Goal: Understand process/instructions: Learn how to perform a task or action

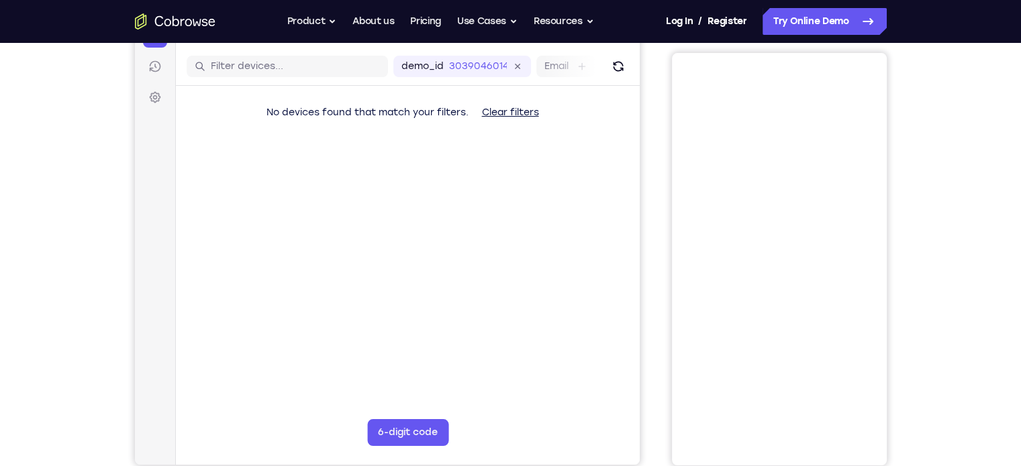
scroll to position [108, 0]
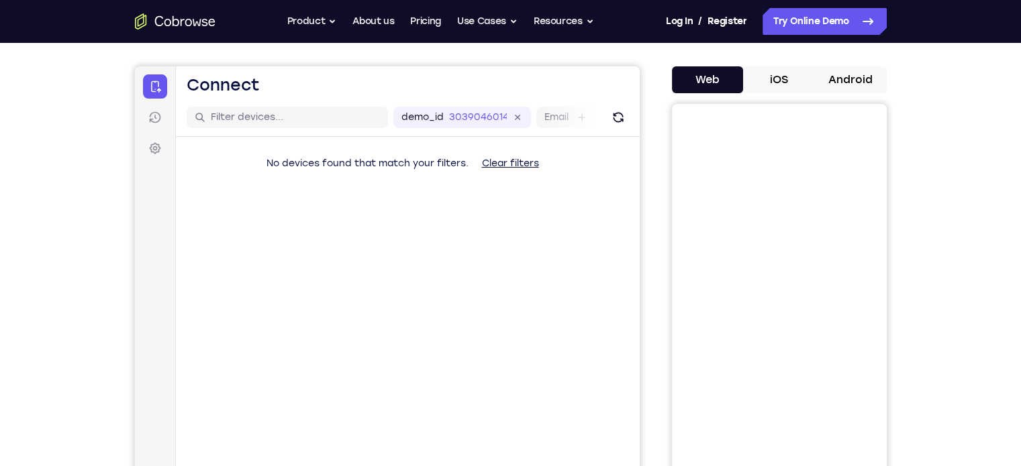
click at [835, 74] on button "Android" at bounding box center [851, 79] width 72 height 27
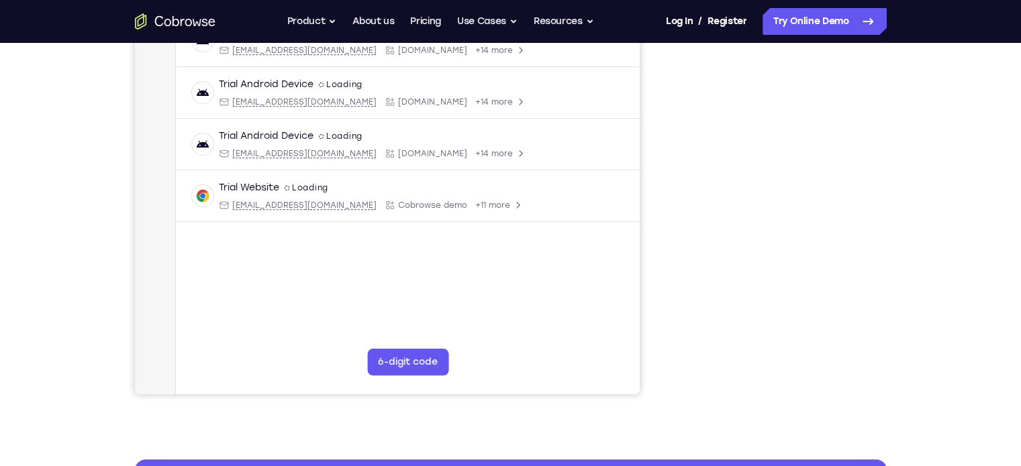
scroll to position [203, 0]
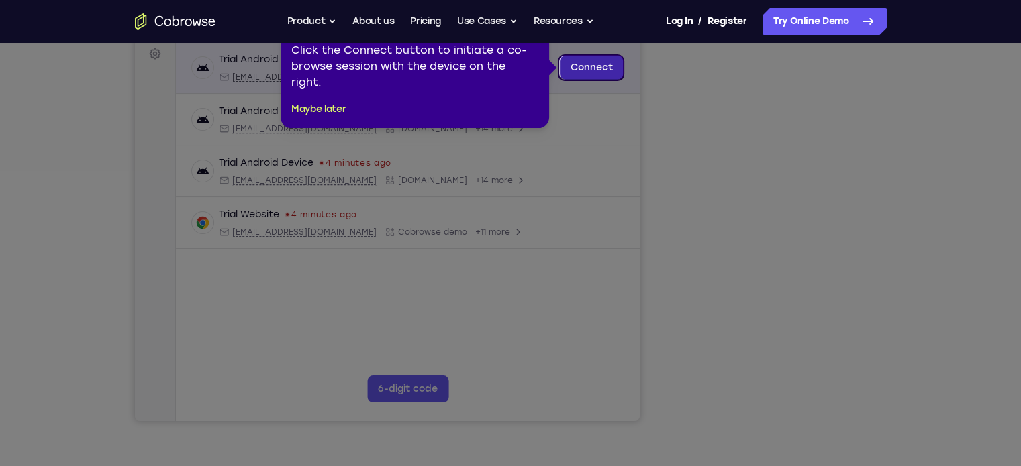
click at [589, 70] on link "Connect" at bounding box center [591, 68] width 64 height 24
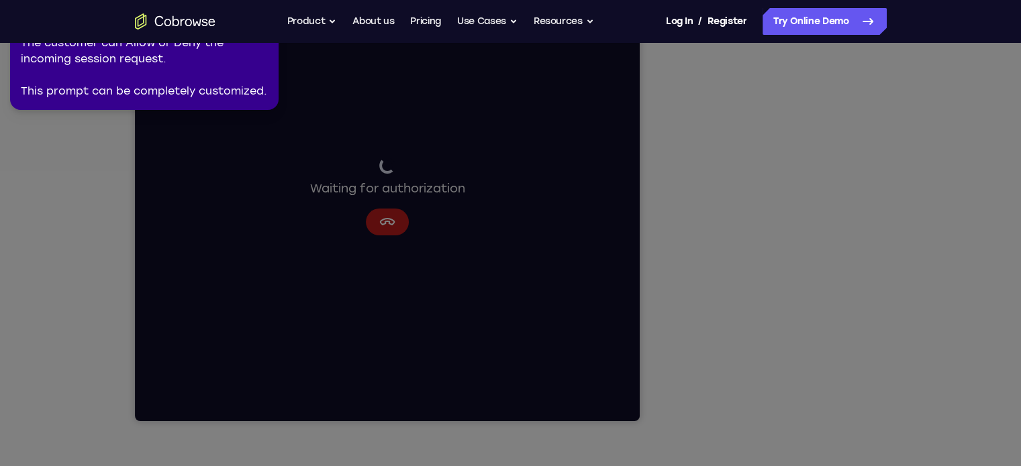
drag, startPoint x: 832, startPoint y: 241, endPoint x: 917, endPoint y: 243, distance: 85.3
click at [917, 243] on icon at bounding box center [513, 231] width 1036 height 472
click at [834, 235] on icon at bounding box center [513, 231] width 1036 height 472
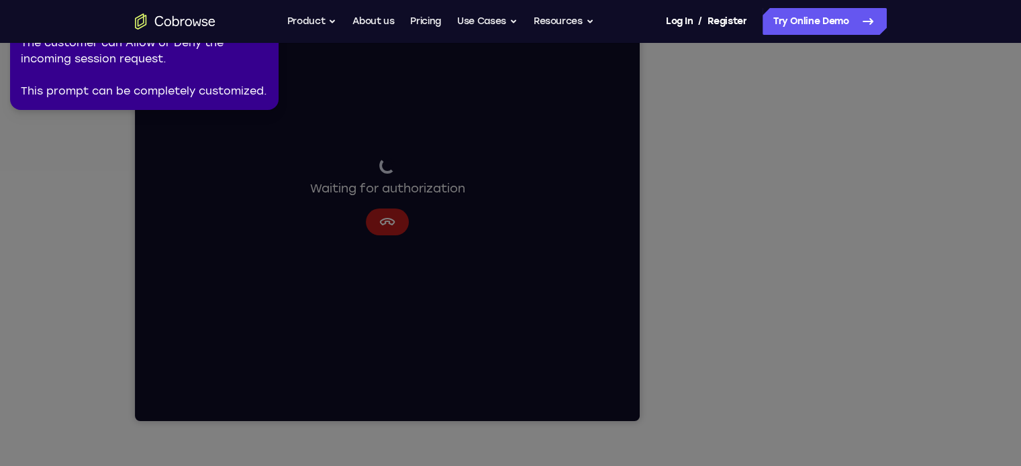
click at [834, 235] on icon at bounding box center [513, 231] width 1036 height 472
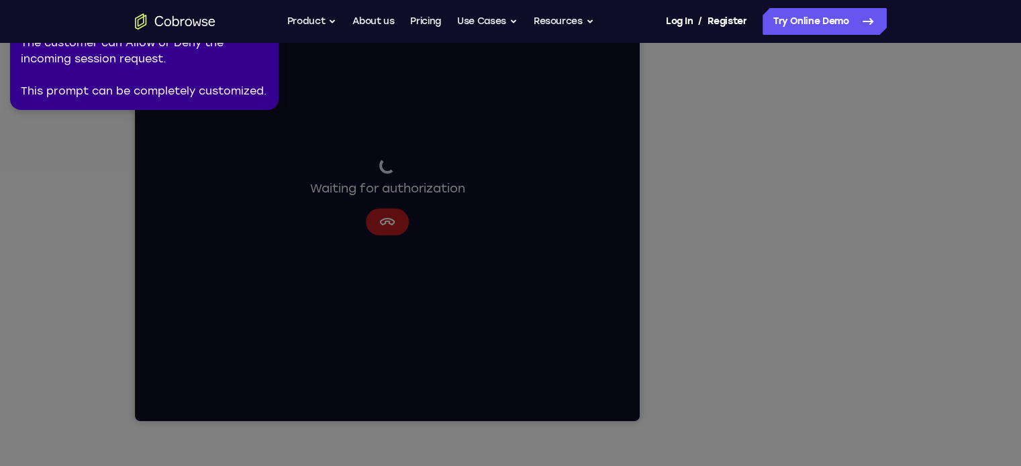
click at [834, 235] on icon at bounding box center [513, 231] width 1036 height 472
click at [835, 240] on icon at bounding box center [513, 231] width 1036 height 472
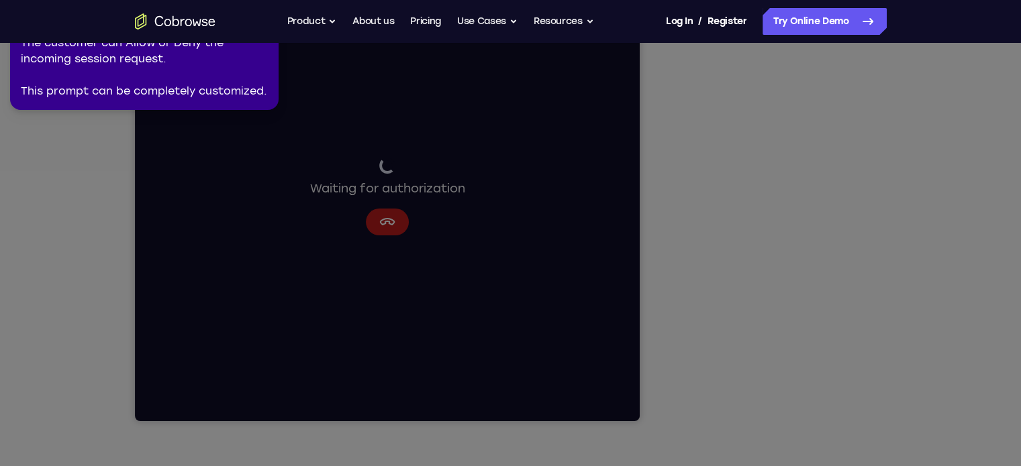
click at [835, 240] on icon at bounding box center [513, 231] width 1036 height 472
click at [740, 311] on icon at bounding box center [513, 231] width 1036 height 472
click at [795, 234] on icon at bounding box center [513, 231] width 1036 height 472
click at [793, 234] on icon at bounding box center [513, 231] width 1036 height 472
drag, startPoint x: 793, startPoint y: 234, endPoint x: 749, endPoint y: 383, distance: 155.9
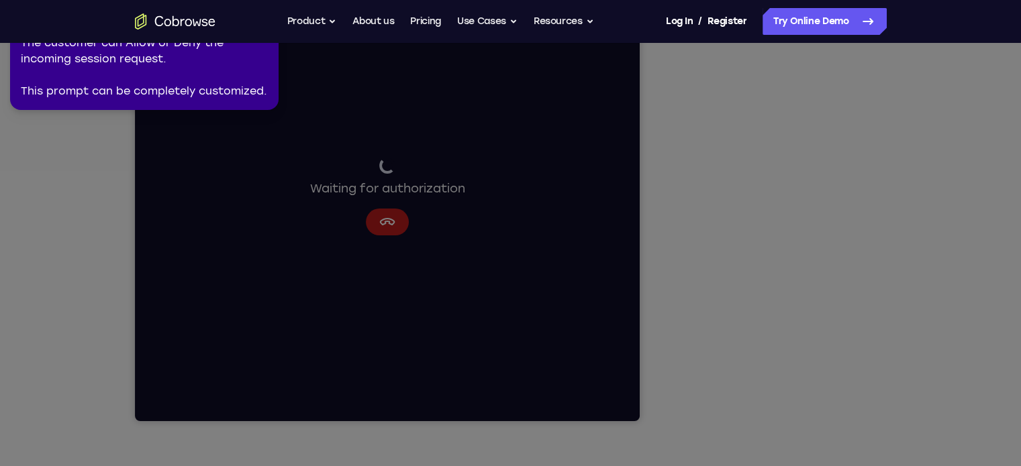
click at [749, 383] on icon at bounding box center [513, 231] width 1036 height 472
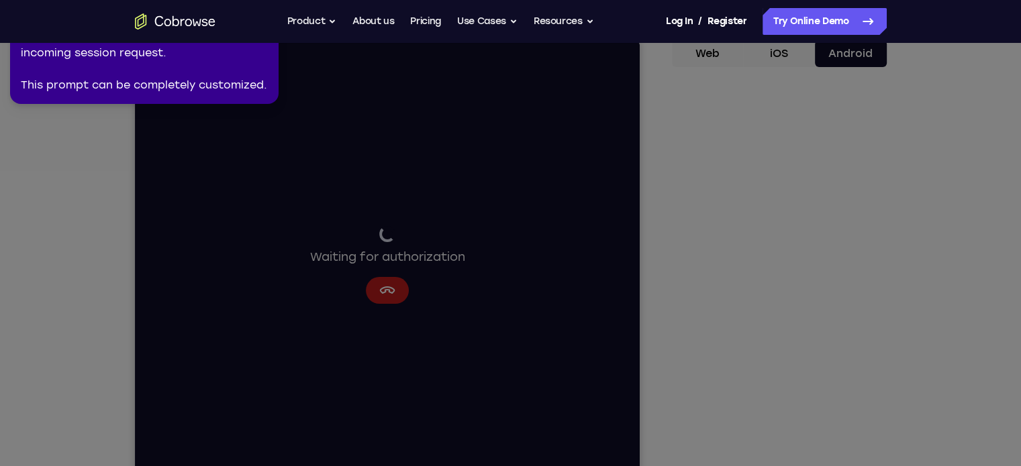
scroll to position [136, 0]
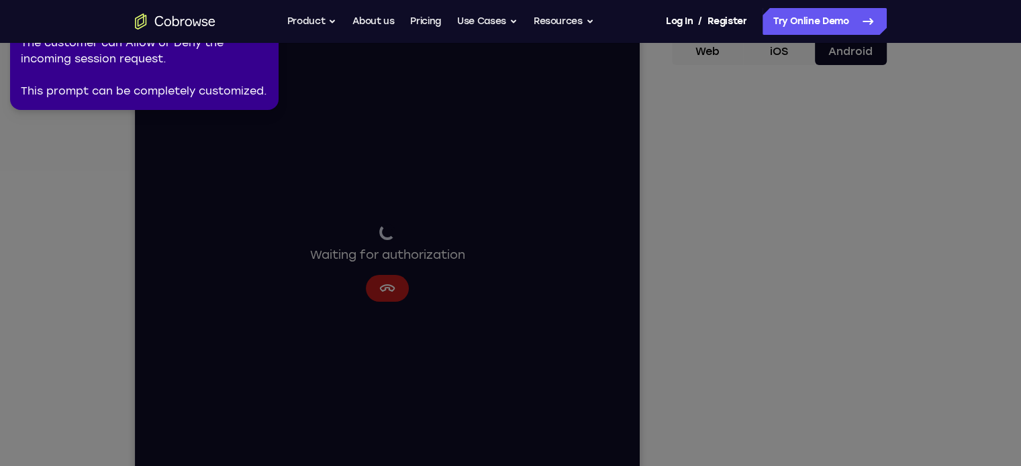
click at [244, 79] on div "The customer can Allow or Deny the incoming session request. This prompt can be…" at bounding box center [144, 67] width 247 height 64
click at [383, 293] on icon at bounding box center [513, 231] width 1036 height 472
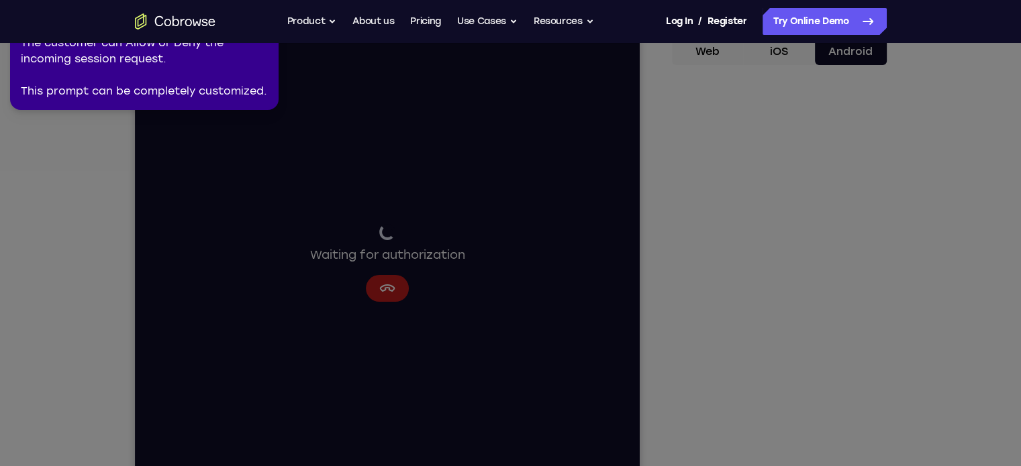
click at [758, 277] on icon at bounding box center [513, 231] width 1036 height 472
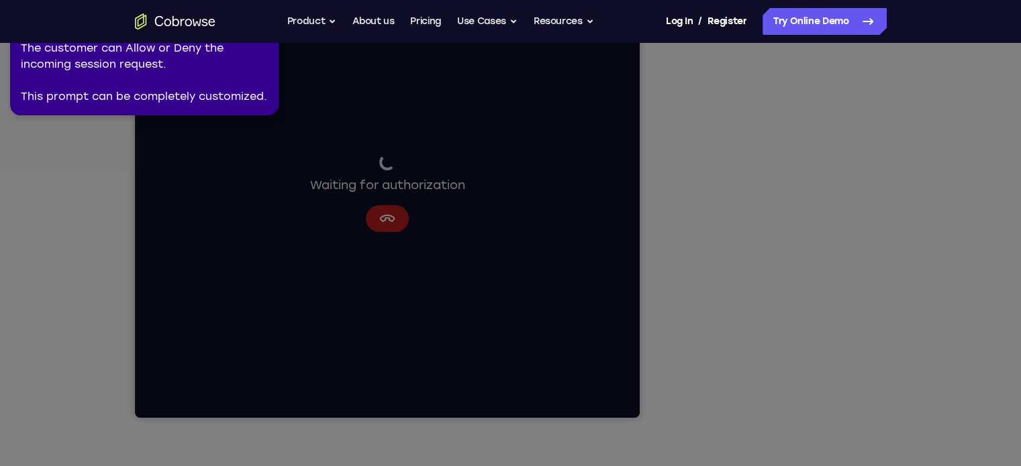
scroll to position [212, 0]
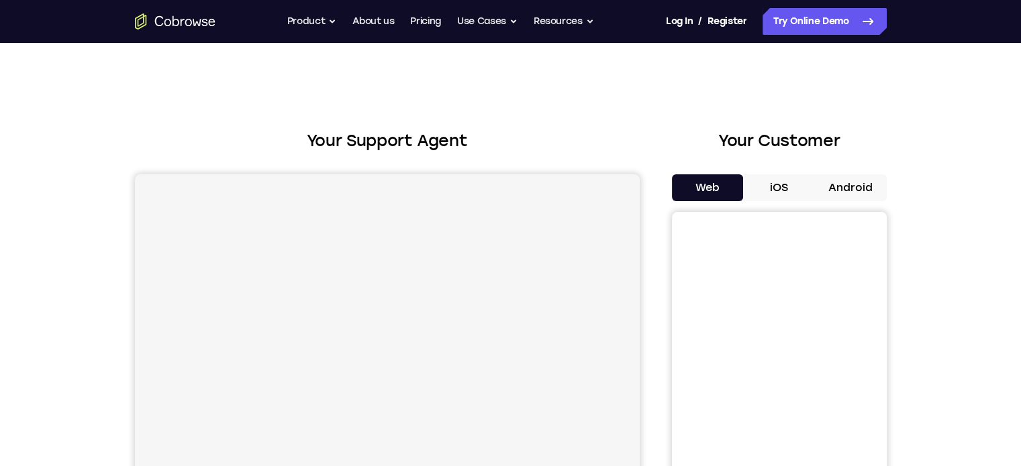
drag, startPoint x: 842, startPoint y: 187, endPoint x: 891, endPoint y: 164, distance: 53.8
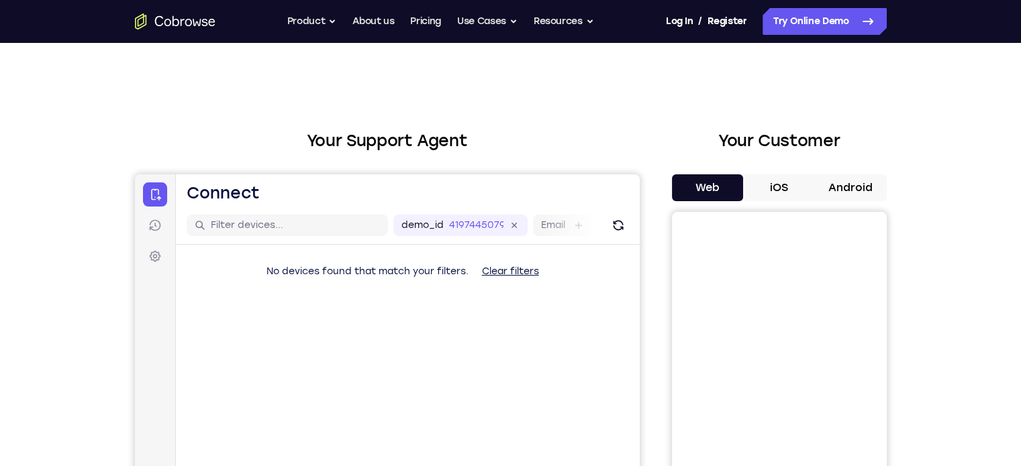
click at [862, 188] on button "Android" at bounding box center [851, 188] width 72 height 27
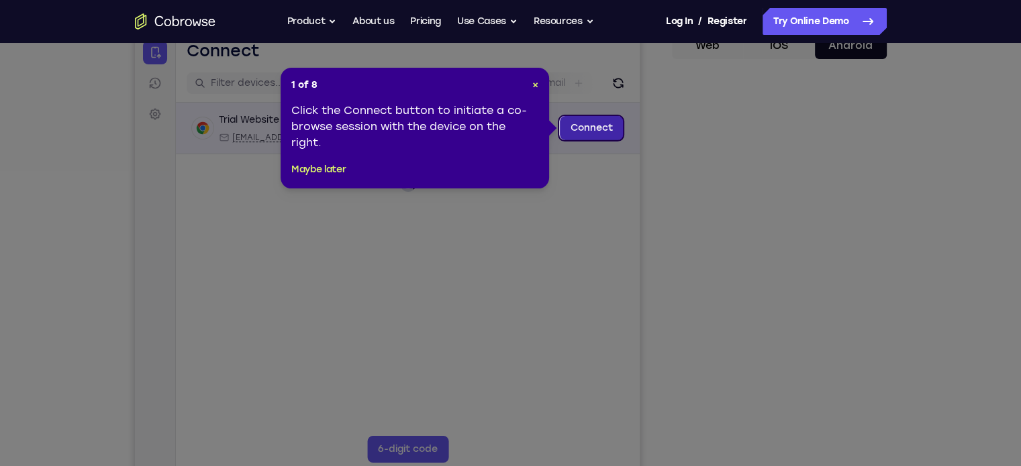
click at [591, 134] on link "Connect" at bounding box center [591, 128] width 64 height 24
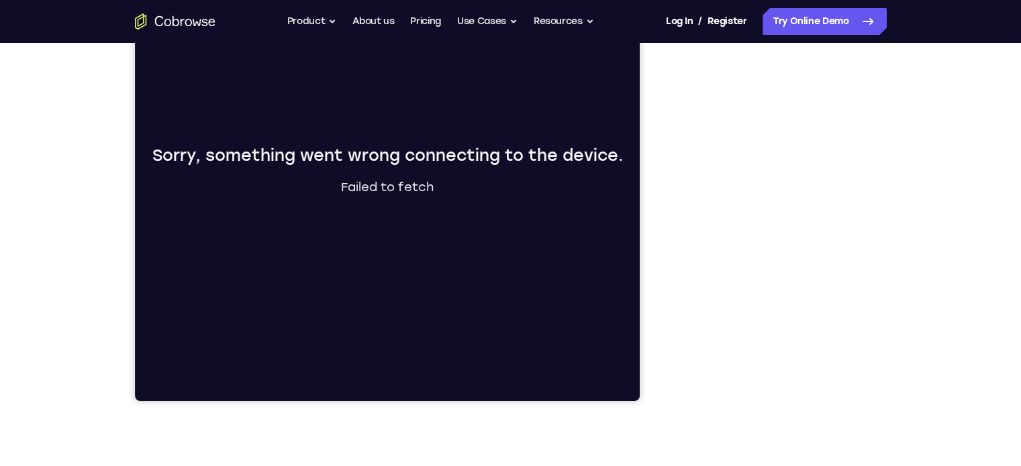
scroll to position [235, 0]
